Goal: Task Accomplishment & Management: Manage account settings

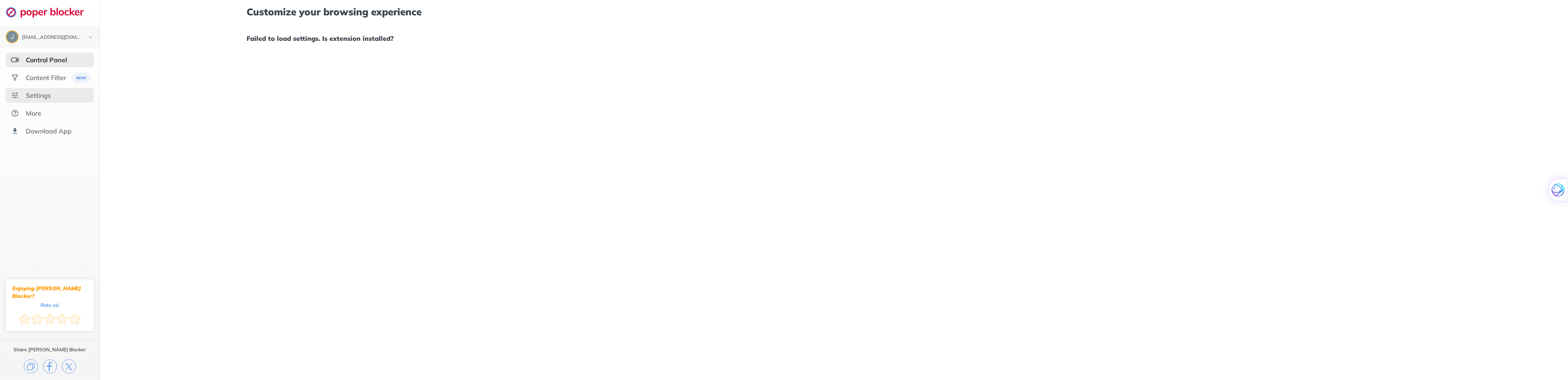
click at [46, 88] on div "Settings" at bounding box center [49, 96] width 88 height 15
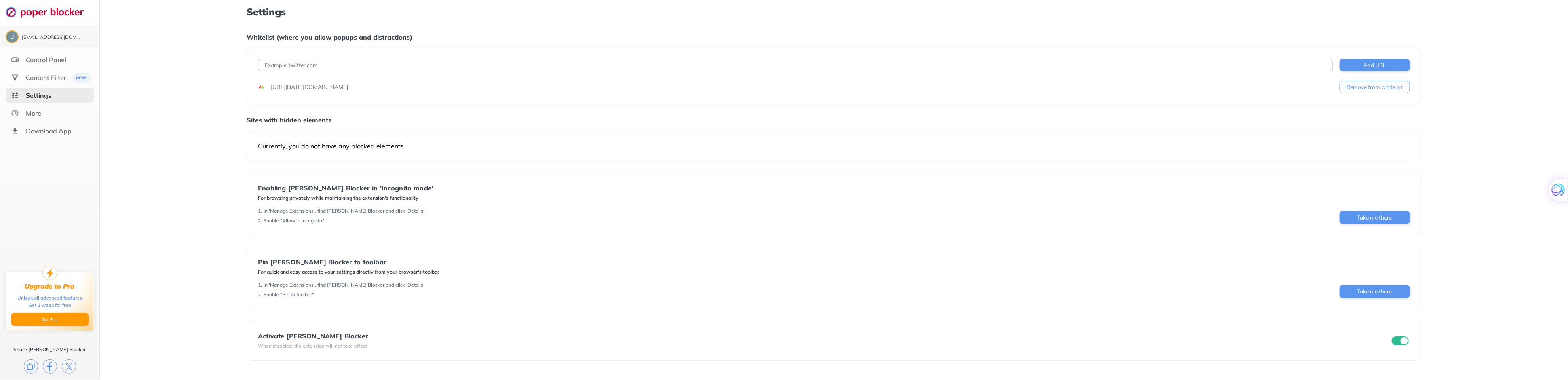
click at [316, 69] on input at bounding box center [796, 65] width 1075 height 12
paste input "[URL][DATE][DOMAIN_NAME]"
type input "[URL][DATE][DOMAIN_NAME]"
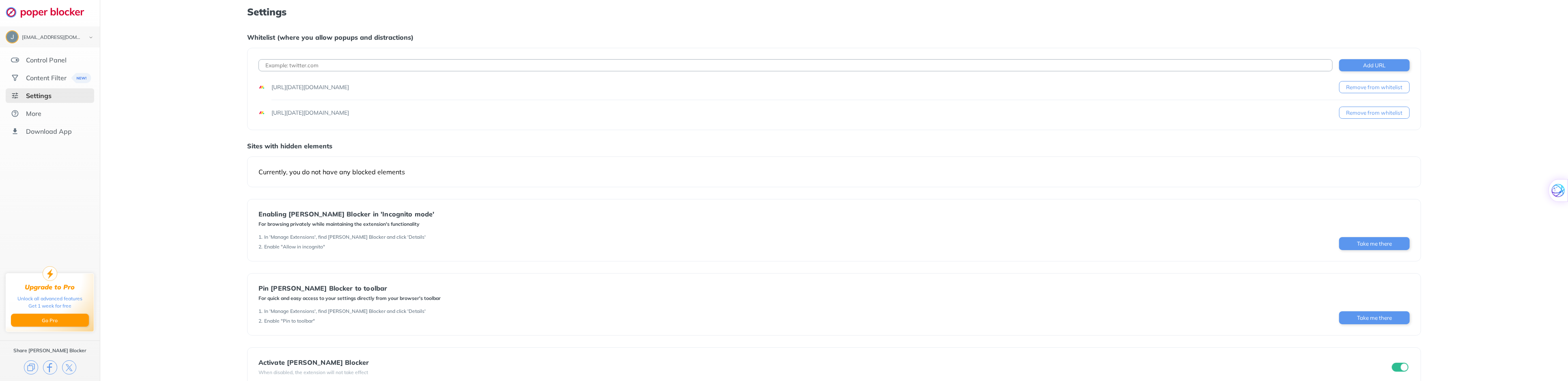
click at [1377, 90] on button "Remove from whitelist" at bounding box center [1374, 87] width 71 height 12
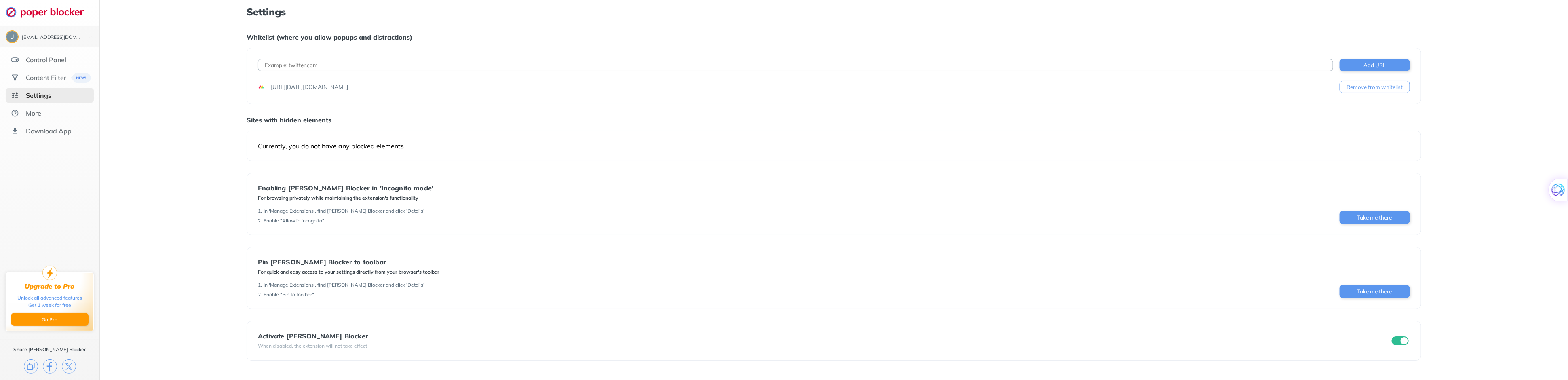
click at [1371, 89] on button "Remove from whitelist" at bounding box center [1375, 87] width 71 height 12
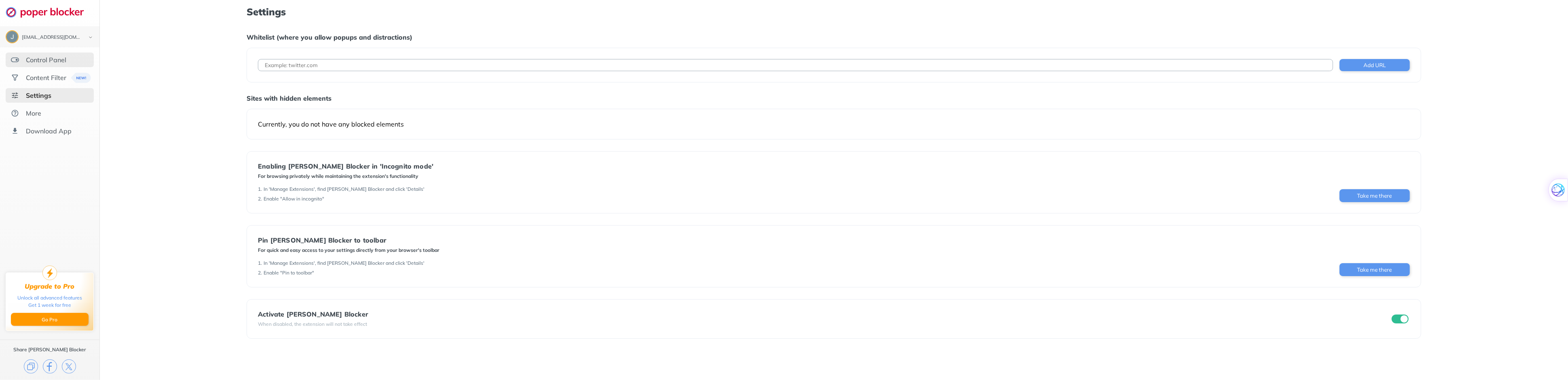
click at [49, 61] on div "Control Panel" at bounding box center [46, 60] width 40 height 8
